Goal: Information Seeking & Learning: Learn about a topic

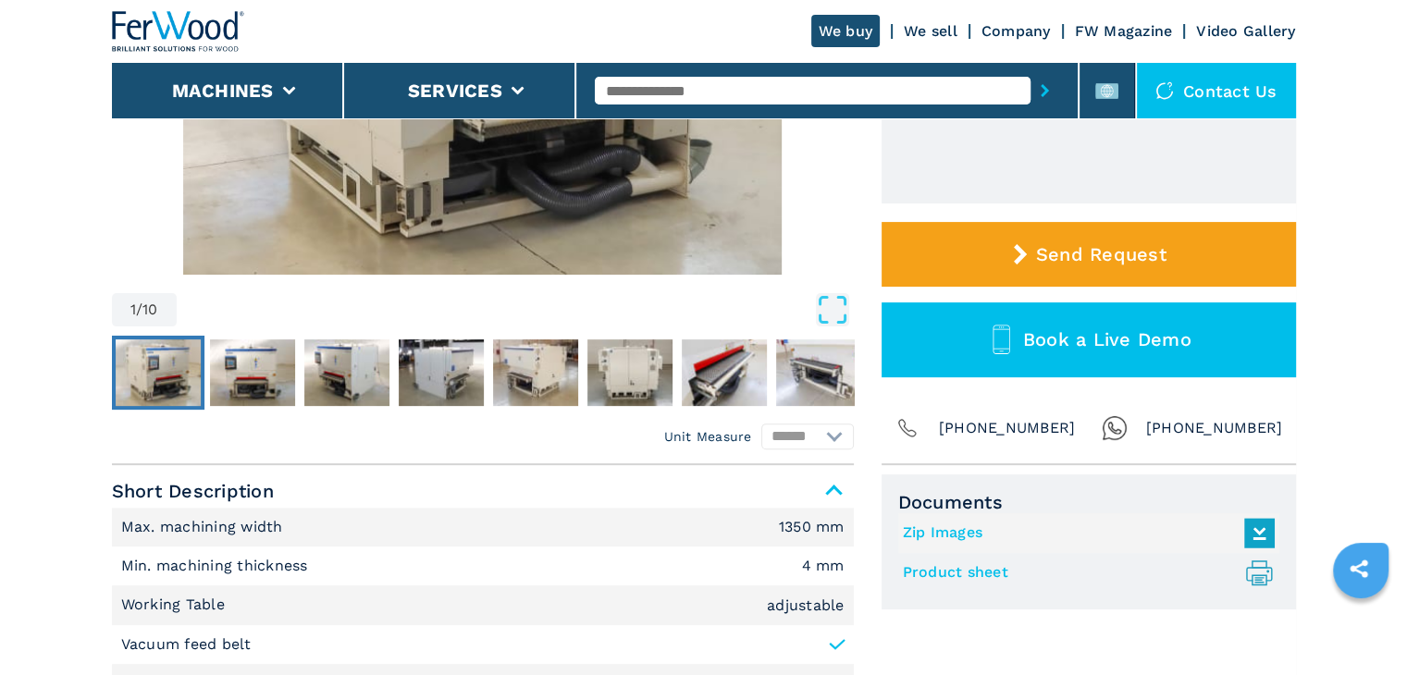
scroll to position [370, 0]
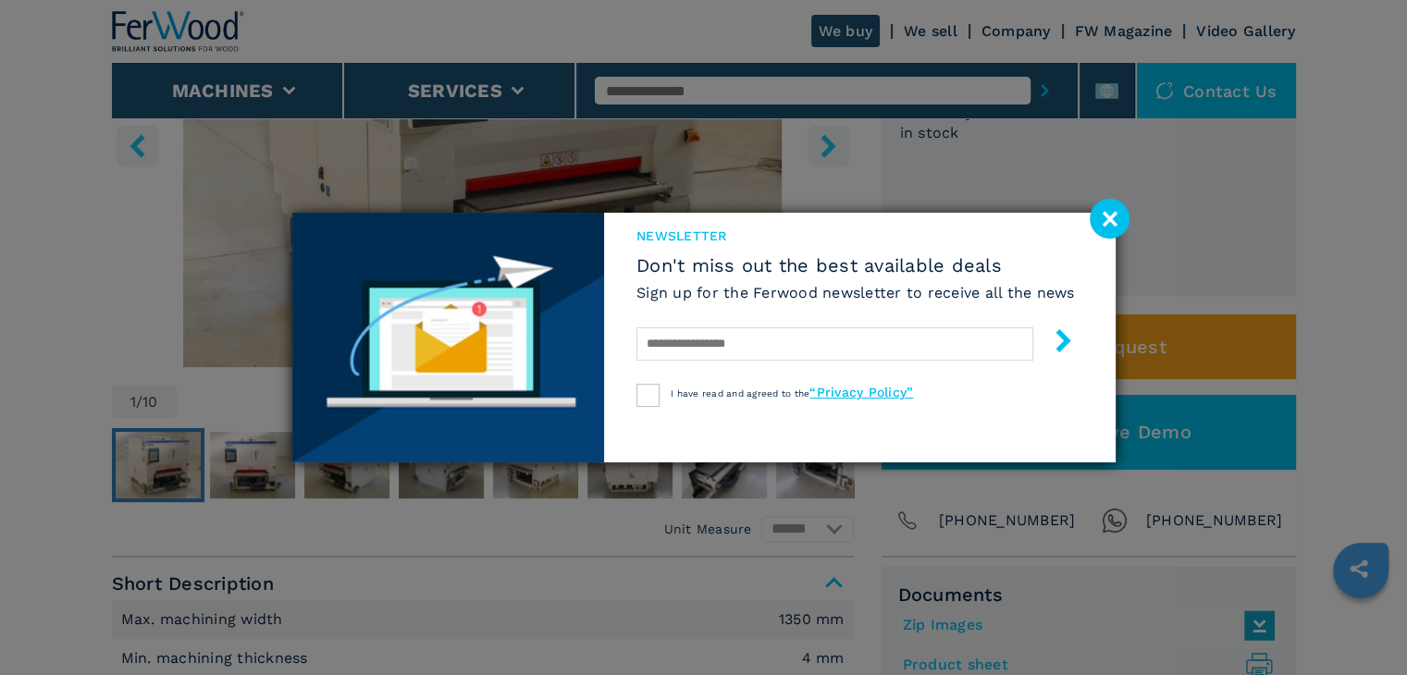
click at [255, 448] on div "newsletter Don't miss out the best available deals Sign up for the Ferwood news…" at bounding box center [703, 337] width 1407 height 675
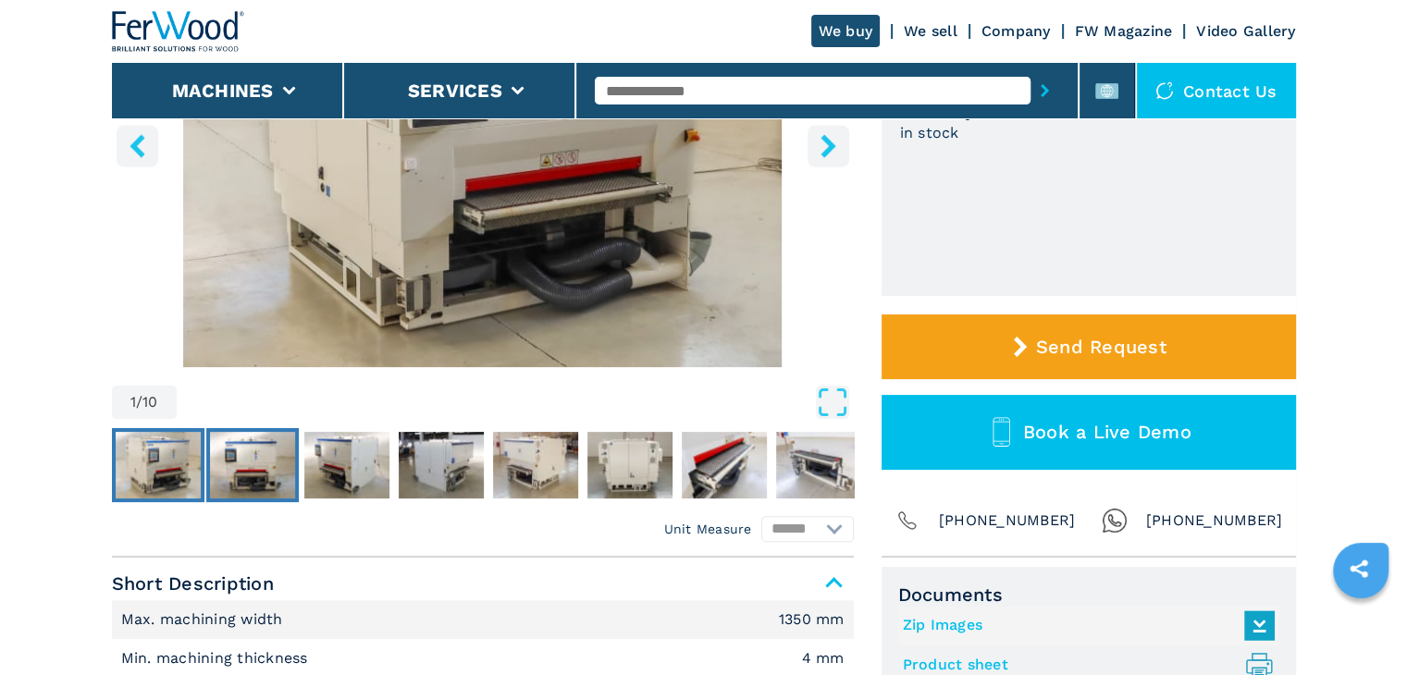
click at [257, 448] on img "Go to Slide 2" at bounding box center [252, 465] width 85 height 67
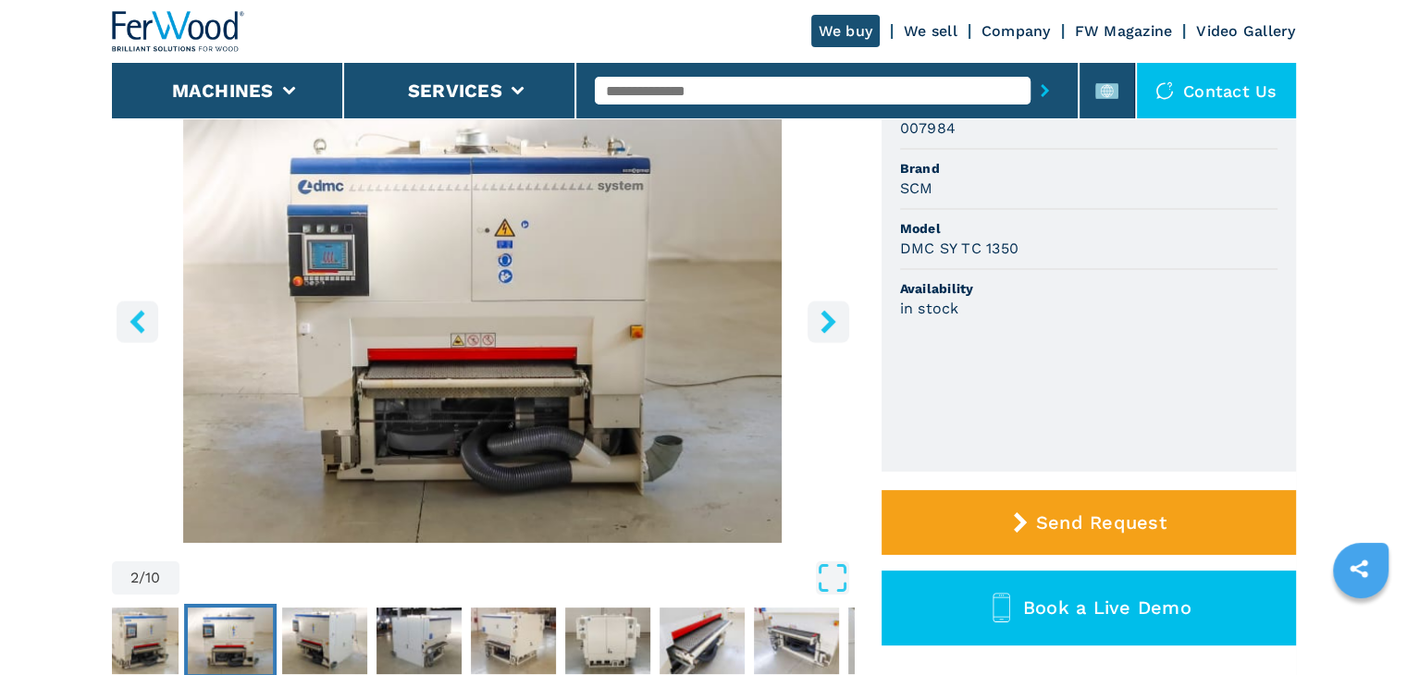
scroll to position [185, 0]
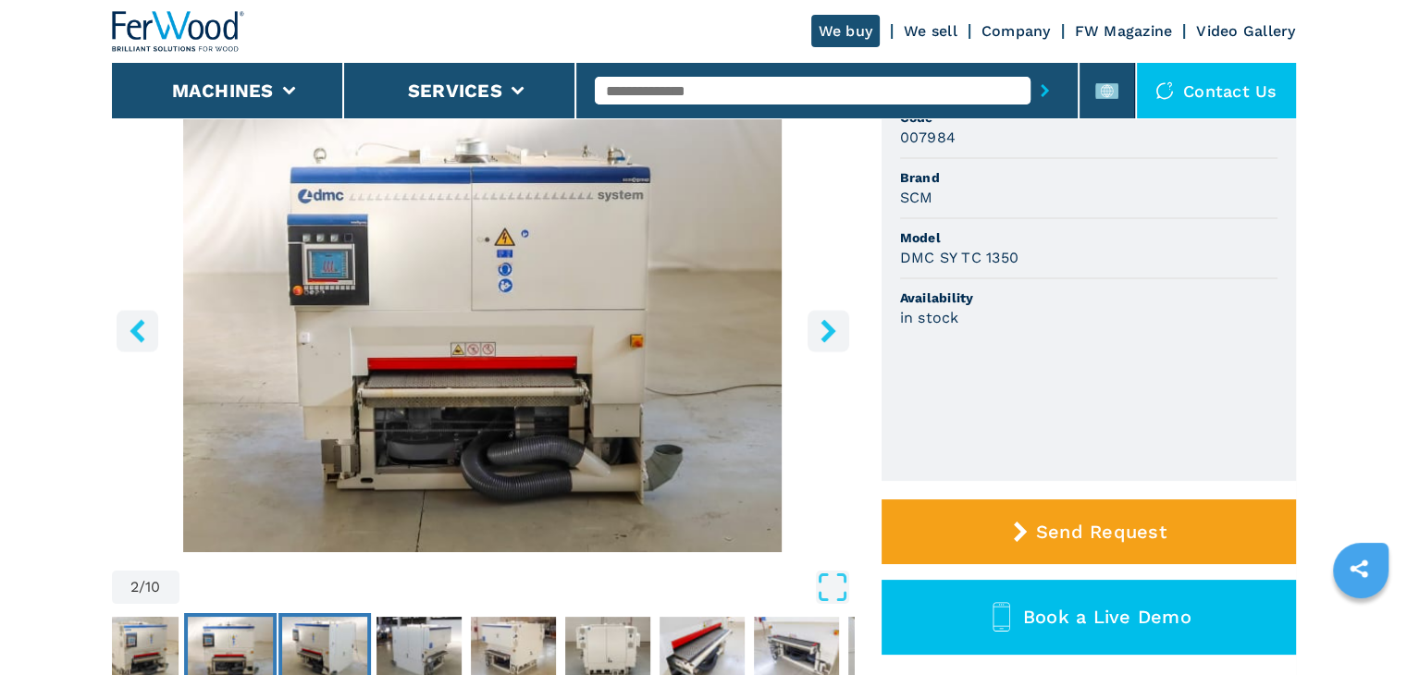
click at [332, 634] on img "Go to Slide 3" at bounding box center [324, 650] width 85 height 67
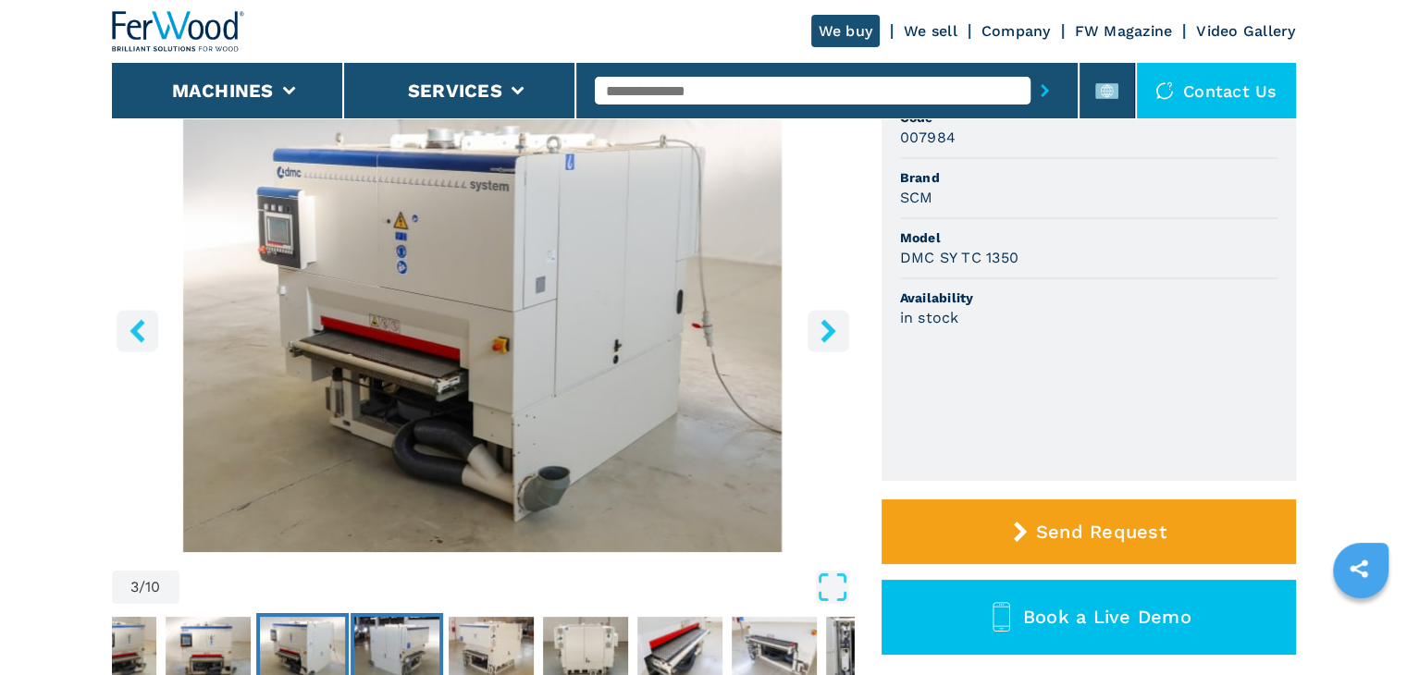
click at [399, 651] on img "Go to Slide 4" at bounding box center [396, 650] width 85 height 67
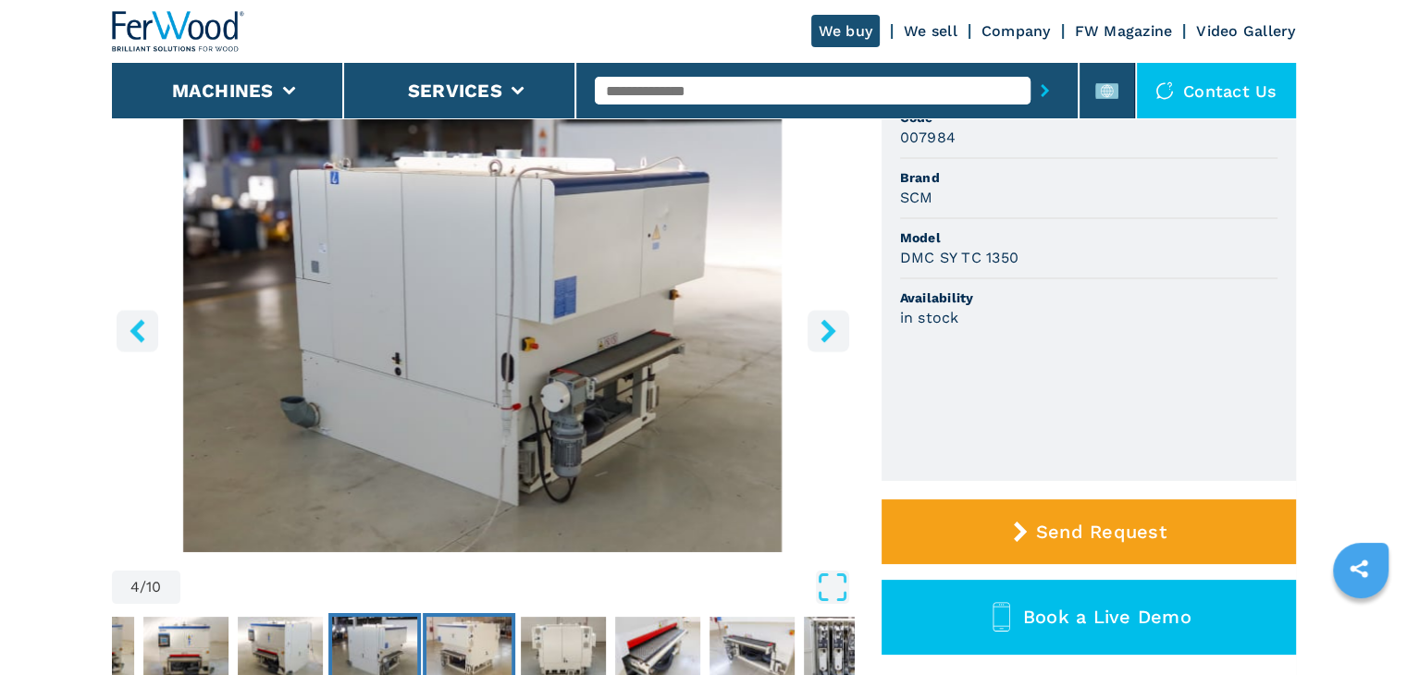
click at [470, 637] on img "Go to Slide 5" at bounding box center [468, 650] width 85 height 67
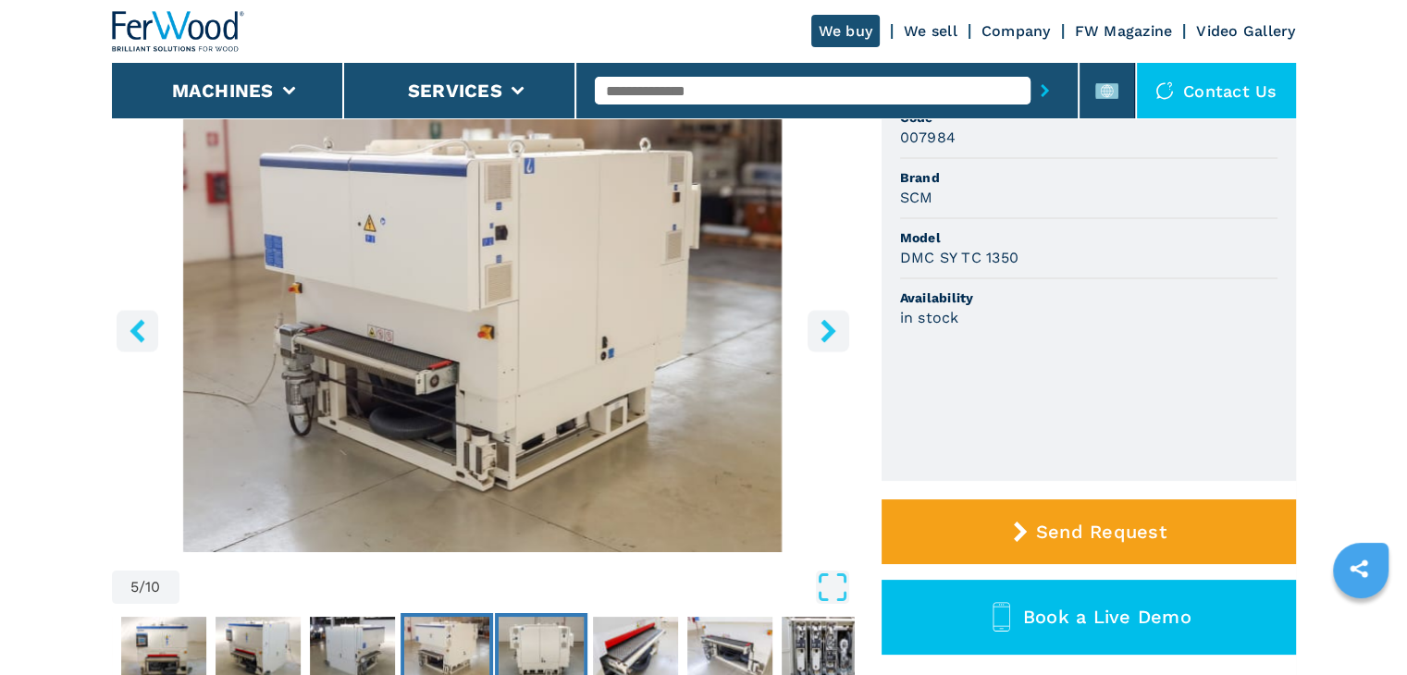
click at [563, 653] on img "Go to Slide 6" at bounding box center [540, 650] width 85 height 67
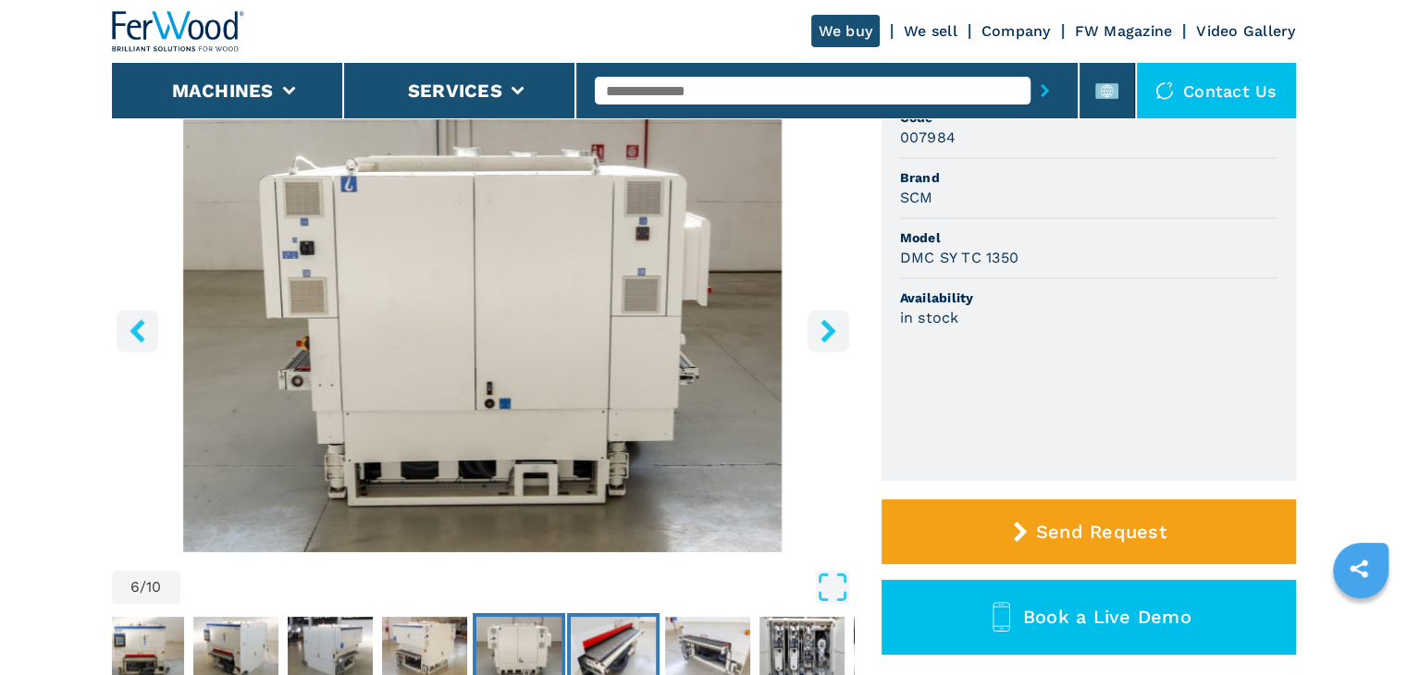
click at [606, 640] on img "Go to Slide 7" at bounding box center [613, 650] width 85 height 67
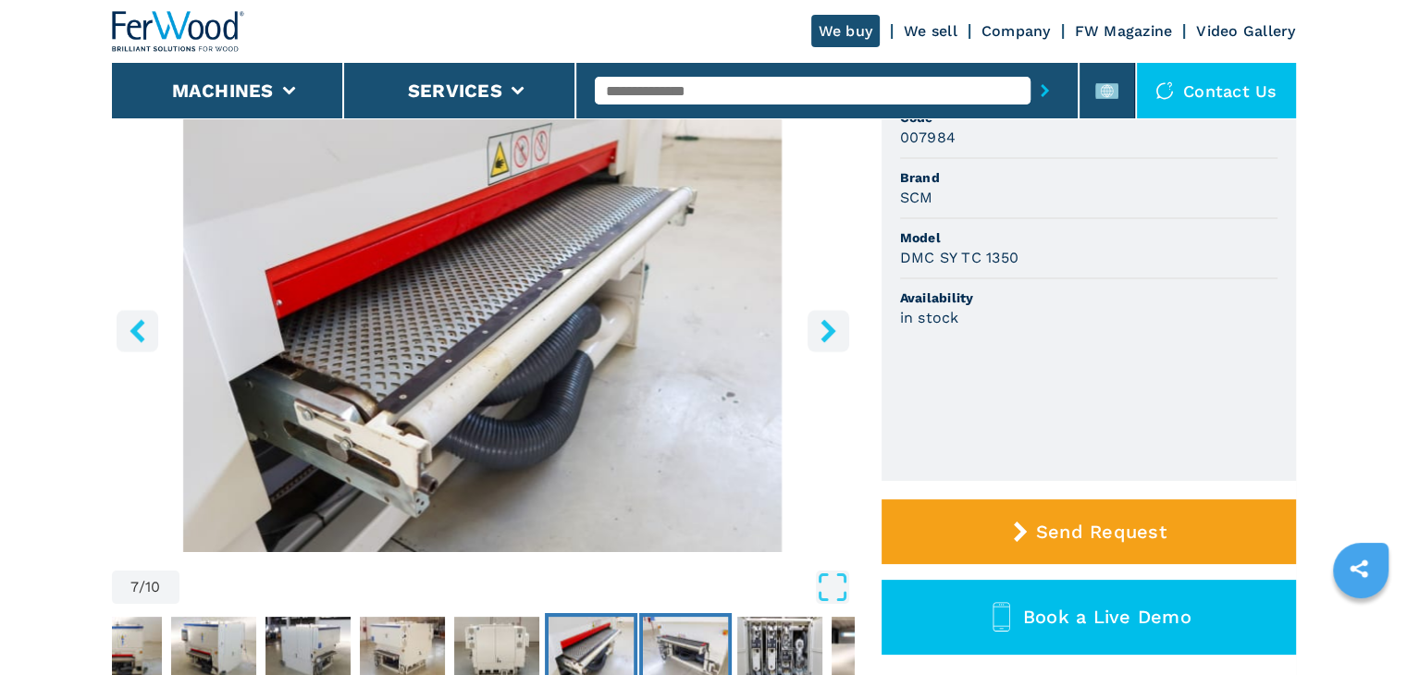
click at [693, 640] on img "Go to Slide 8" at bounding box center [685, 650] width 85 height 67
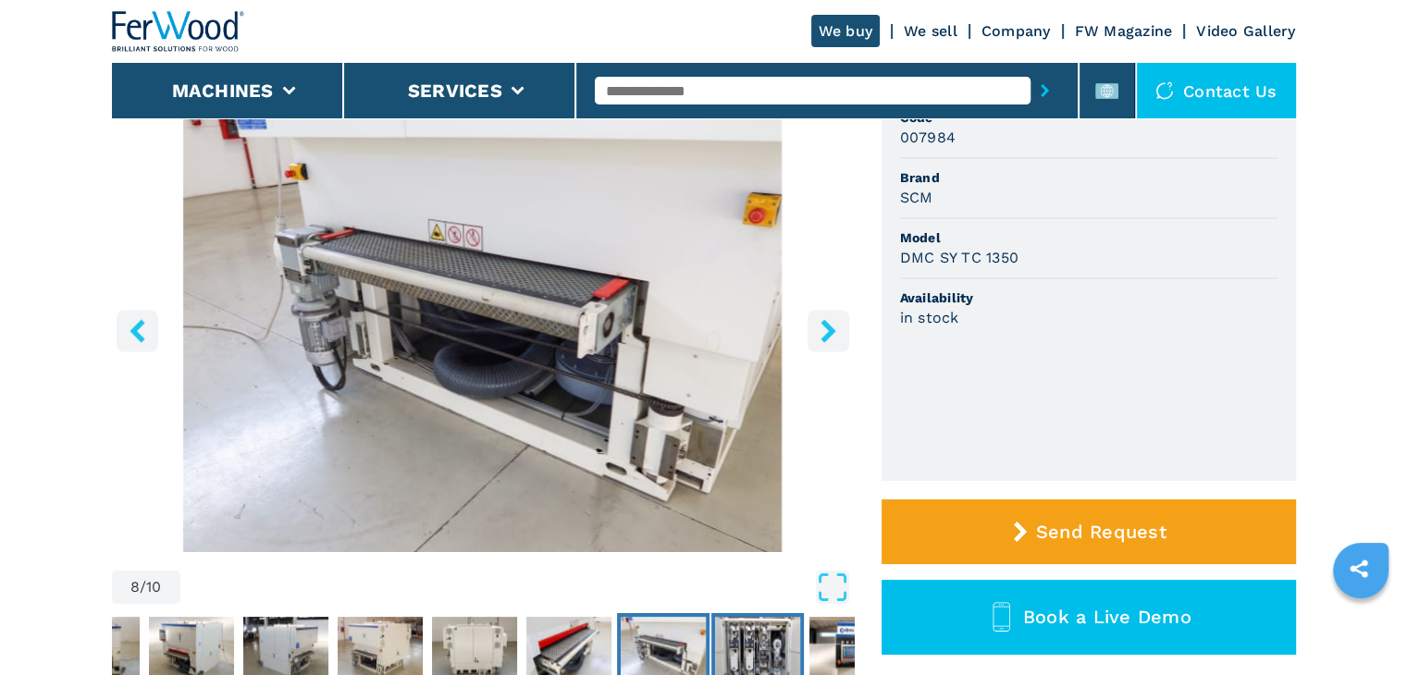
click at [756, 641] on img "Go to Slide 9" at bounding box center [757, 650] width 85 height 67
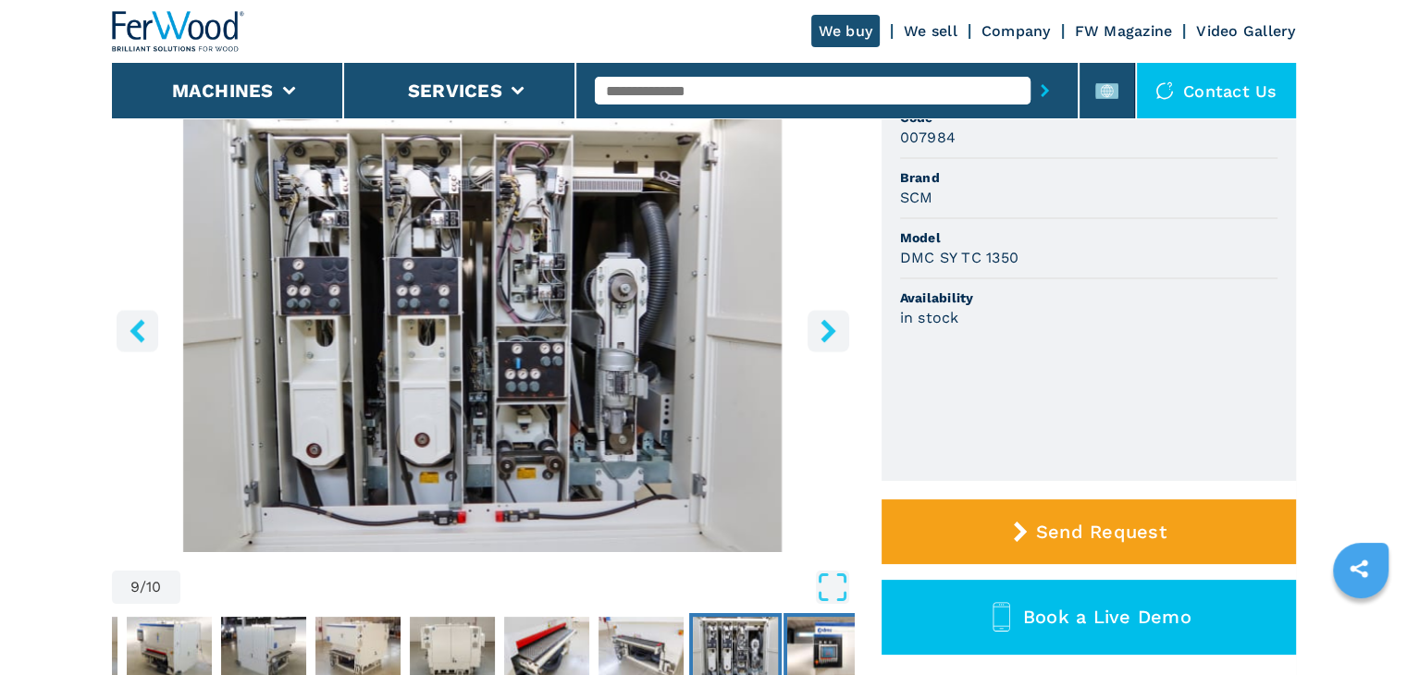
click at [806, 649] on img "Go to Slide 10" at bounding box center [829, 650] width 85 height 67
